Goal: Task Accomplishment & Management: Use online tool/utility

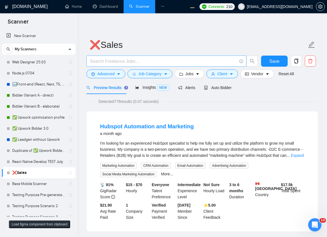
click at [148, 61] on input "text" at bounding box center [163, 61] width 147 height 7
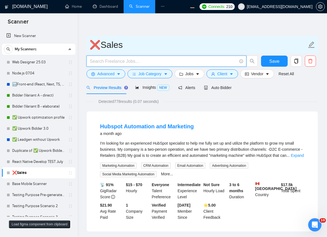
click at [172, 53] on span "❌Sales" at bounding box center [201, 44] width 231 height 17
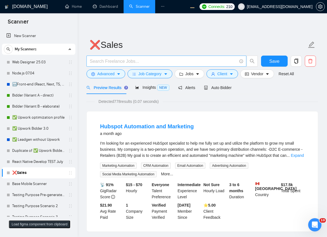
click at [138, 60] on input "text" at bounding box center [163, 61] width 147 height 7
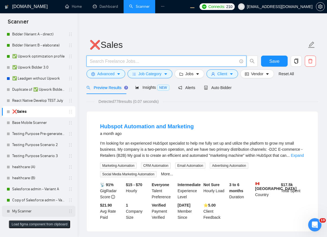
scroll to position [72, 0]
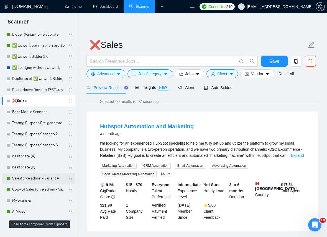
click at [40, 178] on link "Salesforce admin - Variant A" at bounding box center [38, 178] width 53 height 11
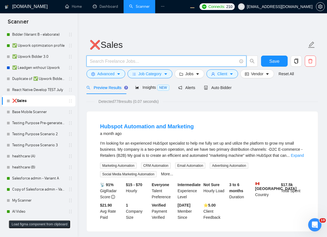
click at [153, 60] on input "text" at bounding box center [163, 61] width 147 height 7
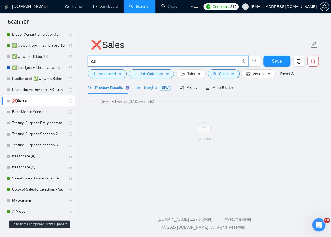
type input "a"
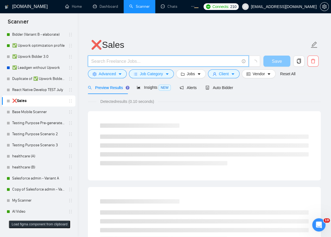
click at [274, 61] on button "Save" at bounding box center [276, 61] width 27 height 11
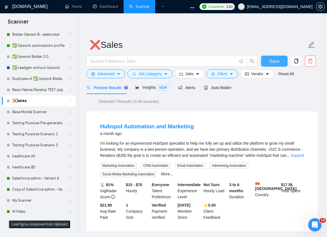
click at [271, 64] on span "Save" at bounding box center [274, 61] width 10 height 7
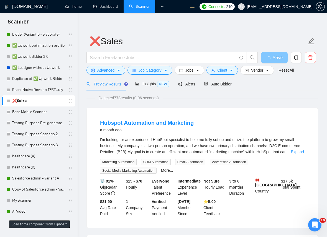
scroll to position [0, 0]
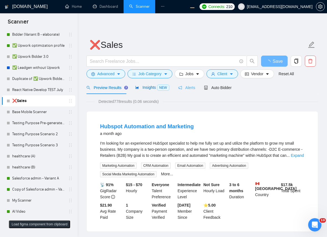
click at [149, 88] on span "Insights NEW" at bounding box center [152, 87] width 34 height 4
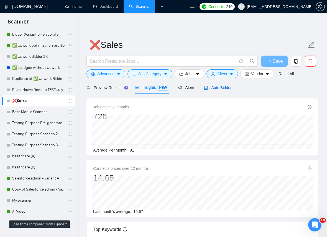
click at [205, 86] on icon "robot" at bounding box center [206, 88] width 4 height 4
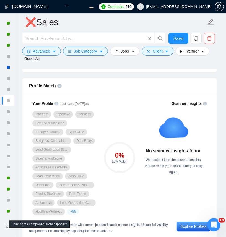
scroll to position [67, 0]
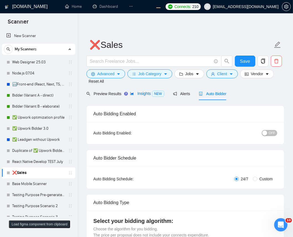
drag, startPoint x: 146, startPoint y: 94, endPoint x: 296, endPoint y: 96, distance: 150.3
click at [145, 94] on span "Insights NEW" at bounding box center [147, 93] width 34 height 4
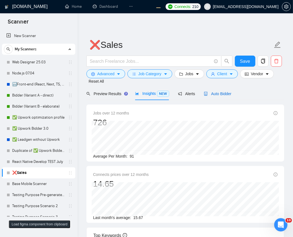
click at [219, 95] on span "Auto Bidder" at bounding box center [217, 94] width 27 height 4
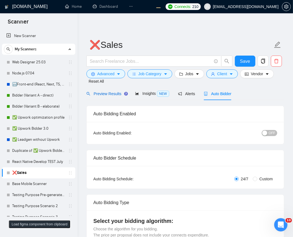
click at [97, 94] on span "Preview Results" at bounding box center [106, 94] width 40 height 4
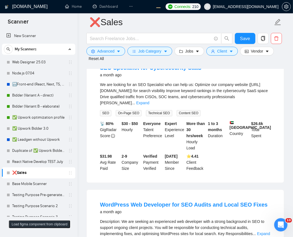
scroll to position [936, 0]
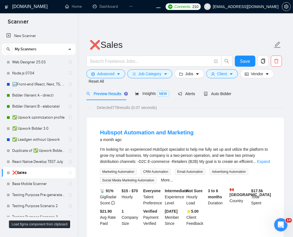
click at [221, 100] on div "Auto Bidder" at bounding box center [217, 93] width 27 height 13
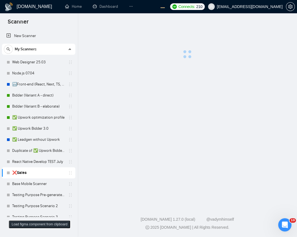
click at [221, 100] on main at bounding box center [187, 108] width 202 height 172
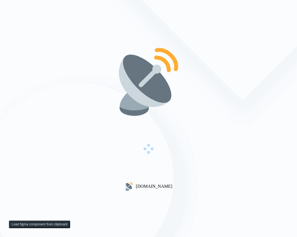
drag, startPoint x: 171, startPoint y: 82, endPoint x: 188, endPoint y: 83, distance: 17.8
click at [170, 82] on img at bounding box center [148, 82] width 71 height 71
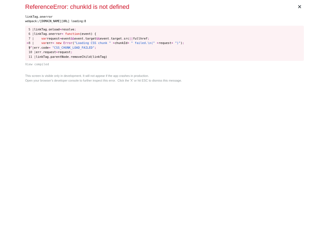
click at [165, 84] on div "× ReferenceError: chunkId is not defined linkTag.onerror webpack:/[DOMAIN_NAME]…" at bounding box center [164, 118] width 283 height 237
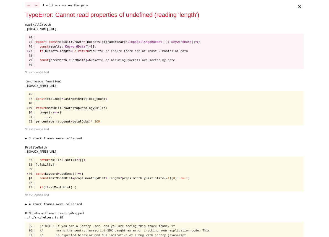
click at [263, 53] on pre "74 | 75 | export const mapSkillGrowth = (buckets : gigradarsearch . TopSkillsAg…" at bounding box center [164, 51] width 279 height 35
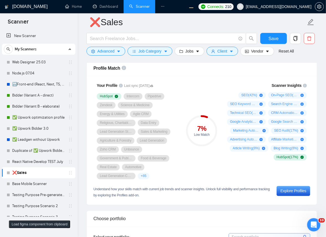
scroll to position [362, 0]
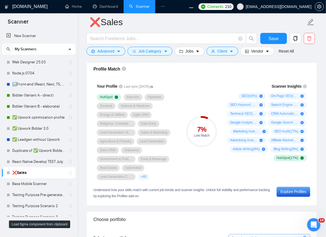
click at [180, 86] on div "Your Profile Last sync 3 months ago HubSpot Intercom Pipedrive Zendesk Science …" at bounding box center [137, 132] width 88 height 104
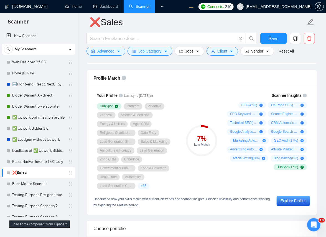
scroll to position [362, 0]
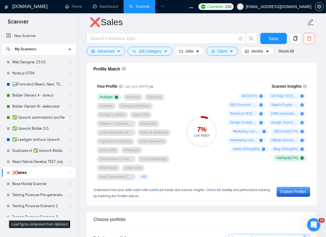
click at [184, 78] on div "Your Profile Last sync 3 months ago HubSpot Intercom Pipedrive Zendesk Science …" at bounding box center [202, 141] width 230 height 129
click at [241, 182] on div "Scanner Insights SEO ( 42 %) On-Page SEO ( 25 %) SEO Keyword Research ( 25 %) S…" at bounding box center [266, 132] width 88 height 104
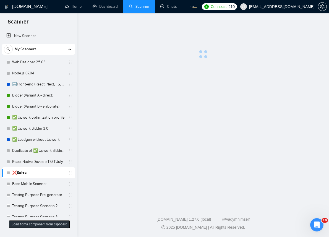
click at [233, 100] on main at bounding box center [203, 108] width 234 height 172
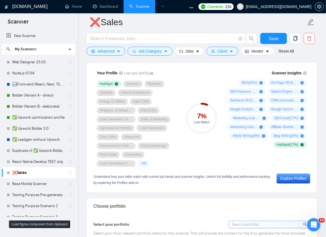
scroll to position [332, 0]
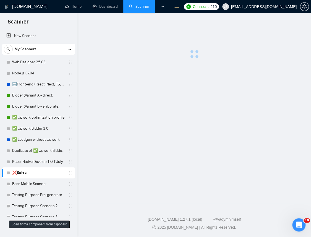
click at [205, 50] on div at bounding box center [194, 40] width 216 height 37
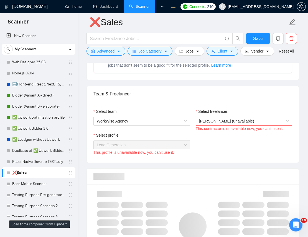
scroll to position [121, 0]
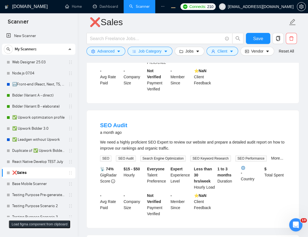
scroll to position [302, 0]
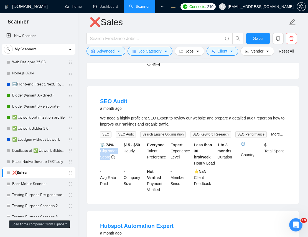
drag, startPoint x: 99, startPoint y: 149, endPoint x: 110, endPoint y: 156, distance: 12.8
click at [110, 156] on div "📡 74% GigRadar Score" at bounding box center [111, 154] width 24 height 24
drag, startPoint x: 102, startPoint y: 178, endPoint x: 108, endPoint y: 184, distance: 8.4
click at [108, 184] on div "- Avg Rate Paid" at bounding box center [111, 181] width 24 height 24
copy div "Avg Rate Paid"
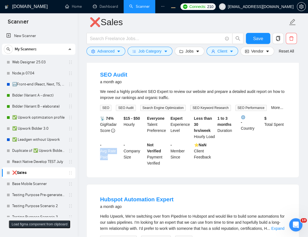
scroll to position [362, 0]
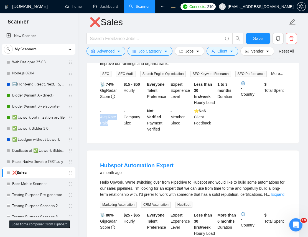
click at [118, 135] on li "SEO Audit a month ago We need a highly proficient SEO Expert to review our webs…" at bounding box center [192, 84] width 198 height 104
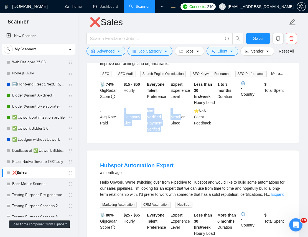
drag, startPoint x: 123, startPoint y: 111, endPoint x: 180, endPoint y: 119, distance: 57.0
click at [180, 119] on div "📡 74% GigRadar Score $15 - $50 Hourly Everyone Talent Preference Expert Experie…" at bounding box center [192, 106] width 187 height 51
click at [180, 124] on div "- Member Since" at bounding box center [181, 120] width 24 height 24
drag, startPoint x: 123, startPoint y: 111, endPoint x: 178, endPoint y: 127, distance: 56.5
click at [178, 127] on div "📡 74% GigRadar Score $15 - $50 Hourly Everyone Talent Preference Expert Experie…" at bounding box center [192, 106] width 187 height 51
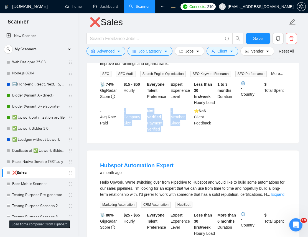
click at [214, 112] on div "⭐️ NaN Client Feedback" at bounding box center [205, 120] width 24 height 24
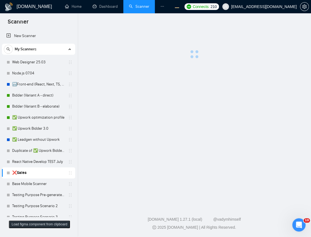
click at [263, 97] on main at bounding box center [194, 108] width 216 height 172
click at [256, 97] on main at bounding box center [194, 108] width 216 height 172
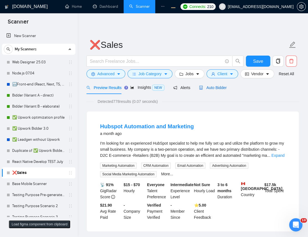
click at [214, 86] on span "Auto Bidder" at bounding box center [212, 88] width 27 height 4
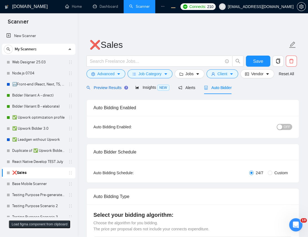
click at [100, 90] on div "Preview Results" at bounding box center [106, 88] width 40 height 6
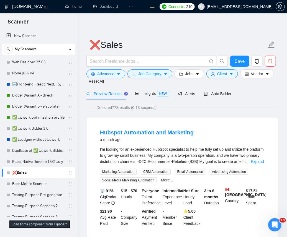
click at [160, 109] on span "Detected 778 results (0.13 seconds)" at bounding box center [126, 108] width 68 height 6
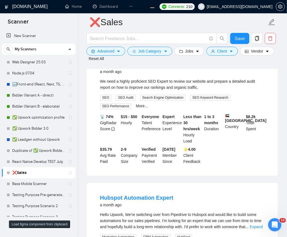
scroll to position [151, 0]
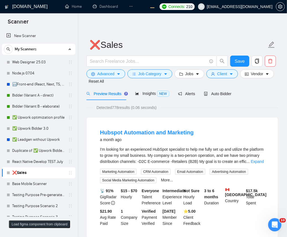
click at [223, 109] on div "Detected 778 results (0.06 seconds)" at bounding box center [182, 108] width 192 height 6
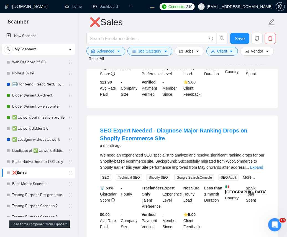
scroll to position [60, 0]
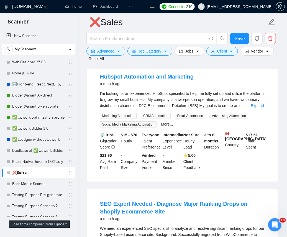
click at [191, 95] on div "I'm looking for an experienced HubSpot specialist to help me fully set up and u…" at bounding box center [182, 100] width 164 height 18
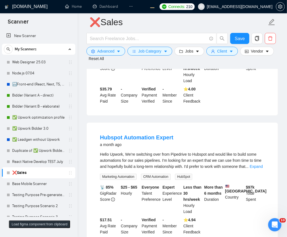
scroll to position [543, 0]
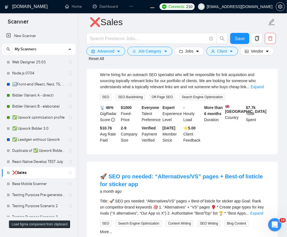
scroll to position [604, 0]
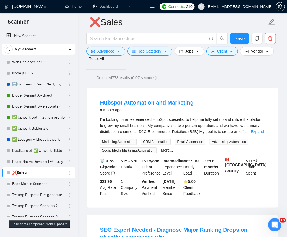
scroll to position [60, 0]
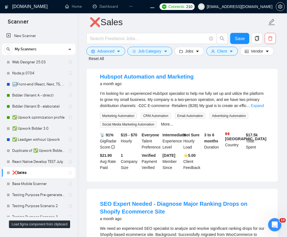
click at [175, 157] on b "Oct, 2016" at bounding box center [168, 155] width 13 height 4
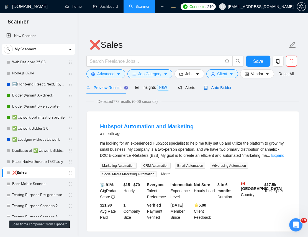
click at [218, 90] on div "Auto Bidder" at bounding box center [217, 88] width 27 height 6
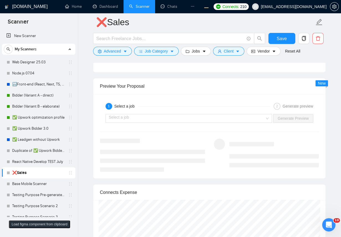
scroll to position [1057, 0]
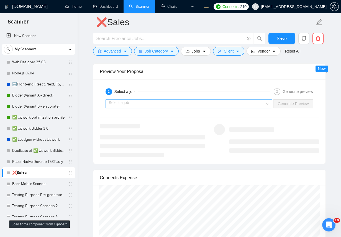
click at [227, 103] on input "search" at bounding box center [187, 104] width 156 height 8
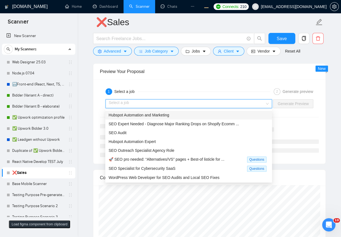
click at [140, 115] on span "Hubspot Automation and Marketing" at bounding box center [139, 115] width 61 height 4
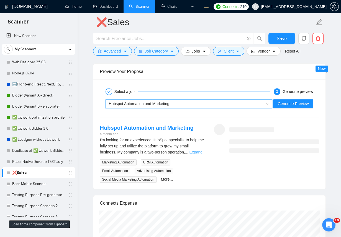
click at [196, 151] on link "Expand" at bounding box center [195, 152] width 13 height 4
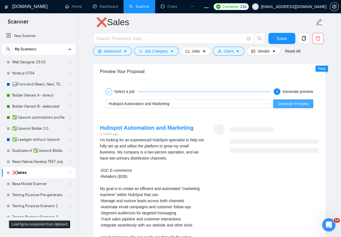
click at [290, 103] on span "Generate Preview" at bounding box center [292, 104] width 31 height 6
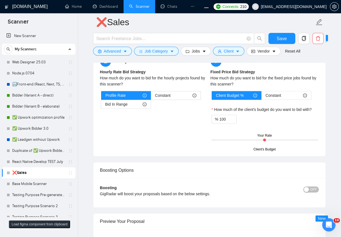
scroll to position [966, 0]
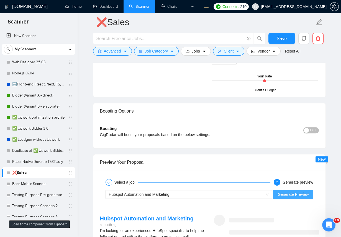
click at [281, 191] on button "Generate Preview" at bounding box center [293, 194] width 40 height 9
click at [235, 194] on div "Hubspot Automation and Marketing" at bounding box center [186, 194] width 155 height 8
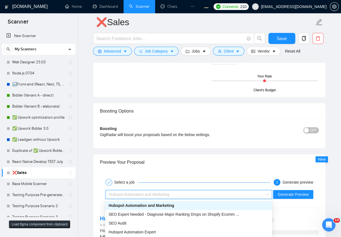
click at [238, 140] on div "Boosting GigRadar will boost your proposals based on the below settings." at bounding box center [182, 134] width 164 height 16
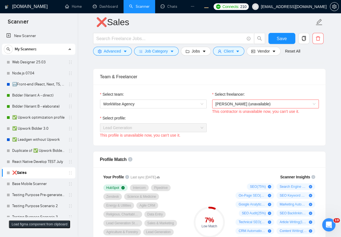
scroll to position [272, 0]
click at [187, 104] on span "WorkWise Agency" at bounding box center [153, 104] width 100 height 8
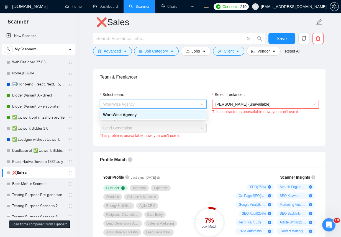
click at [267, 105] on span "Andrian Marsella (unavailable)" at bounding box center [242, 104] width 55 height 4
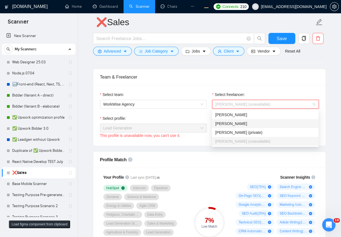
click at [247, 125] on div "Robert O'Kruk" at bounding box center [265, 124] width 100 height 6
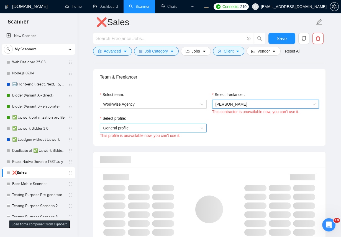
click at [174, 131] on span "General profile" at bounding box center [153, 128] width 100 height 8
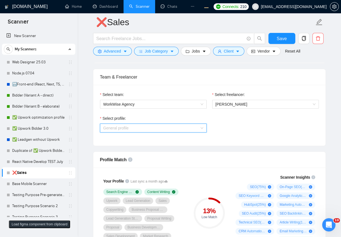
click at [100, 133] on div "General profile" at bounding box center [100, 133] width 0 height 0
click at [169, 127] on span "General profile" at bounding box center [153, 128] width 100 height 8
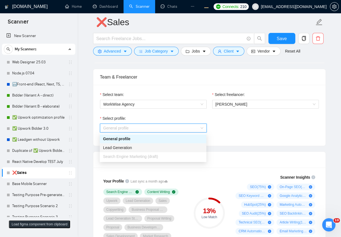
click at [133, 147] on div "Lead Generation" at bounding box center [153, 148] width 100 height 6
click at [251, 122] on div "Select profile: General profile" at bounding box center [209, 127] width 224 height 24
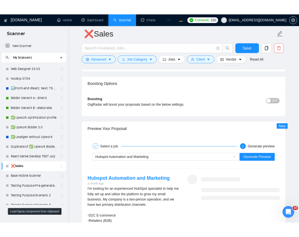
scroll to position [1087, 0]
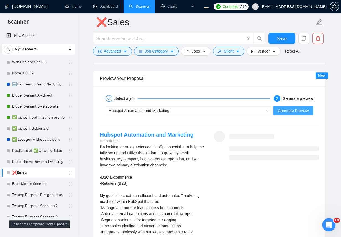
click at [290, 113] on span "Generate Preview" at bounding box center [292, 111] width 31 height 6
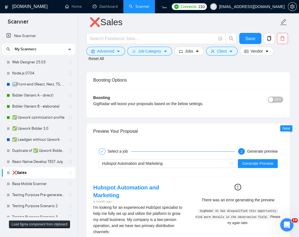
scroll to position [1147, 0]
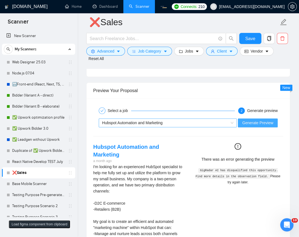
click at [187, 123] on div "Hubspot Automation and Marketing" at bounding box center [165, 123] width 127 height 8
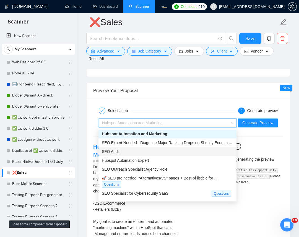
click at [156, 151] on div "SEO Audit" at bounding box center [167, 152] width 131 height 6
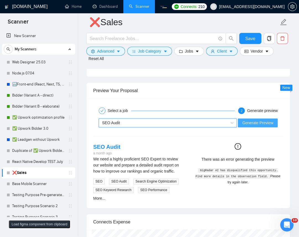
click at [254, 121] on span "Generate Preview" at bounding box center [257, 123] width 31 height 6
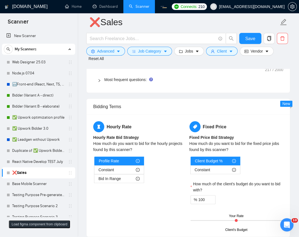
scroll to position [1178, 0]
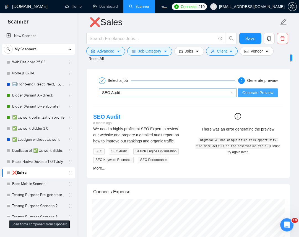
click at [185, 96] on div "SEO Audit" at bounding box center [165, 93] width 127 height 8
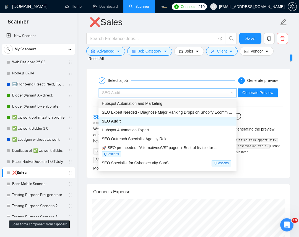
click at [168, 105] on div "Hubspot Automation and Marketing" at bounding box center [167, 103] width 131 height 6
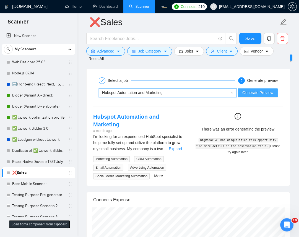
click at [269, 92] on span "Generate Preview" at bounding box center [257, 93] width 31 height 6
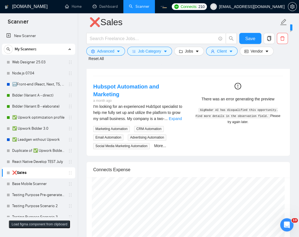
scroll to position [1087, 0]
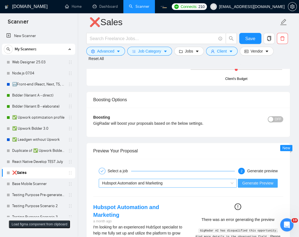
click at [183, 186] on div "Hubspot Automation and Marketing" at bounding box center [165, 183] width 127 height 8
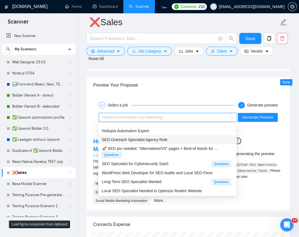
scroll to position [1208, 0]
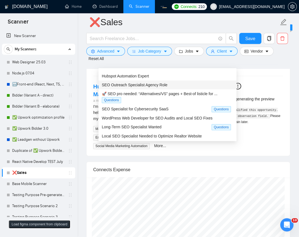
click at [147, 85] on span "SEO Outreach Specialist Agency Role" at bounding box center [135, 85] width 66 height 4
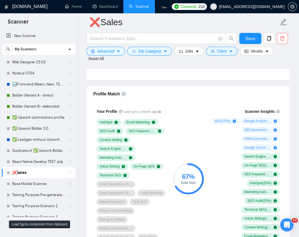
scroll to position [241, 0]
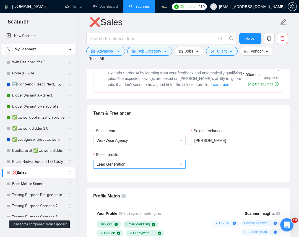
click at [135, 165] on span "Lead Generation" at bounding box center [140, 164] width 86 height 8
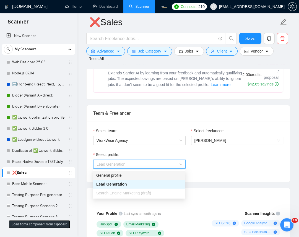
click at [136, 178] on div "General profile" at bounding box center [139, 175] width 86 height 6
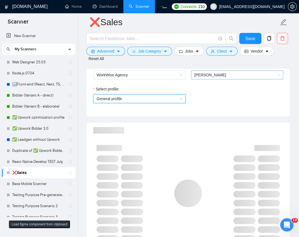
scroll to position [393, 0]
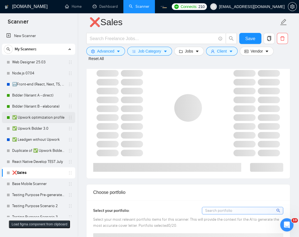
click at [32, 117] on link "✅ Upwork optimization profile" at bounding box center [38, 117] width 53 height 11
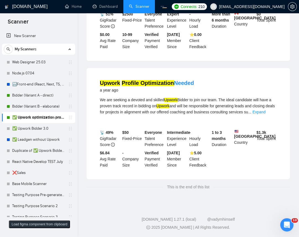
scroll to position [15, 0]
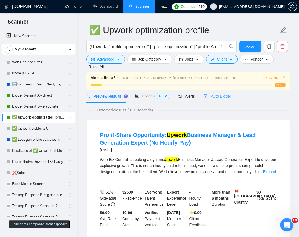
click at [221, 110] on div "Detected 2 results (0.10 seconds)" at bounding box center [188, 110] width 204 height 6
click at [228, 98] on div "Auto Bidder" at bounding box center [217, 96] width 27 height 6
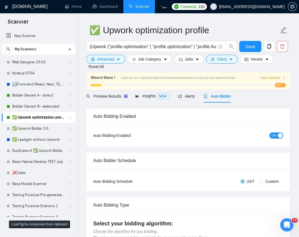
checkbox input "true"
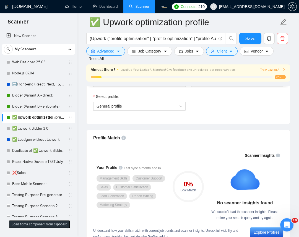
scroll to position [226, 0]
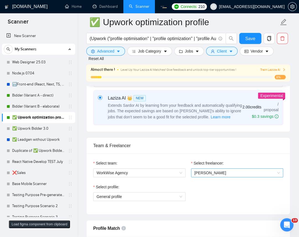
click at [214, 172] on span "Olena Zhuravska" at bounding box center [211, 173] width 32 height 4
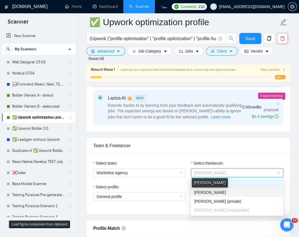
click at [213, 194] on span "Robert O'Kruk" at bounding box center [210, 192] width 32 height 4
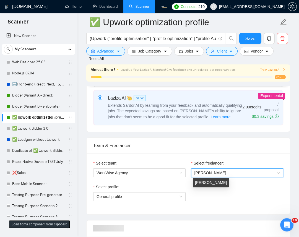
scroll to position [317, 0]
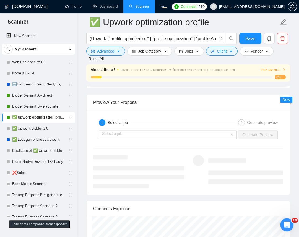
scroll to position [1102, 0]
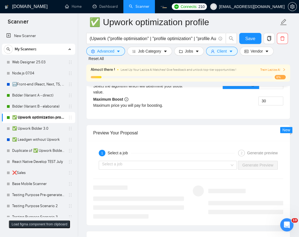
click at [159, 171] on div "Select a job Generate Preview" at bounding box center [188, 165] width 191 height 13
click at [161, 168] on input "search" at bounding box center [166, 165] width 128 height 8
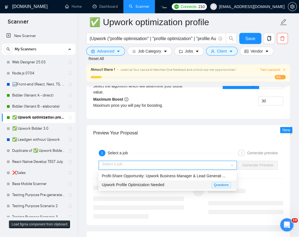
click at [147, 186] on span "Upwork Profile Optimization Needed" at bounding box center [133, 185] width 63 height 4
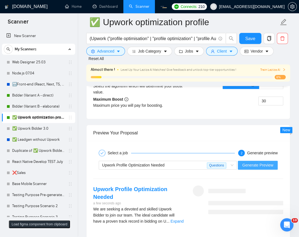
click at [266, 169] on button "Generate Preview" at bounding box center [258, 165] width 40 height 9
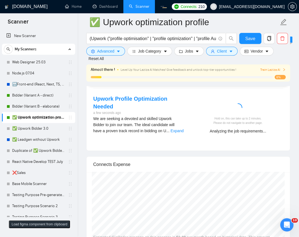
scroll to position [1192, 0]
click at [253, 123] on div "Hold on, this can take up to 2 minutes. Please do not navigate to another page." at bounding box center [238, 120] width 86 height 9
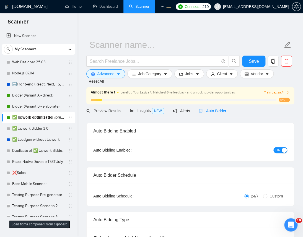
click at [213, 111] on span "Auto Bidder" at bounding box center [212, 111] width 27 height 4
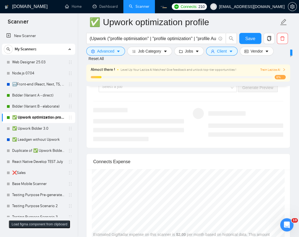
scroll to position [1087, 0]
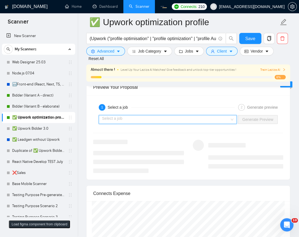
click at [208, 121] on input "search" at bounding box center [166, 119] width 128 height 8
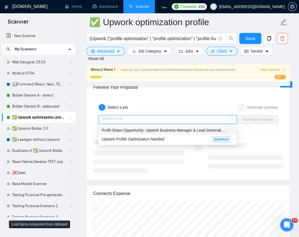
click at [144, 131] on span "Profit-Share Opportunity: Upwork Business Manager & Lead Generati ..." at bounding box center [164, 130] width 124 height 4
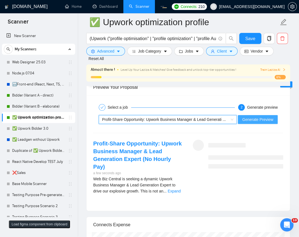
click at [263, 120] on span "Generate Preview" at bounding box center [257, 120] width 31 height 6
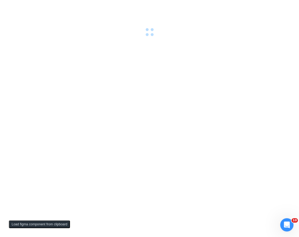
scroll to position [0, 0]
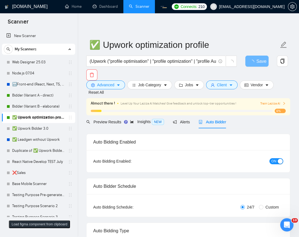
checkbox input "true"
